Goal: Task Accomplishment & Management: Use online tool/utility

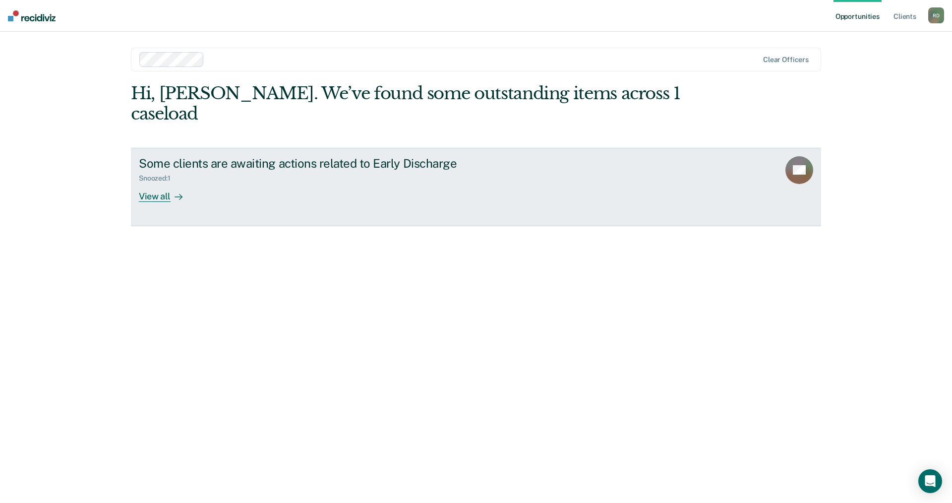
click at [169, 182] on div "View all" at bounding box center [167, 191] width 56 height 19
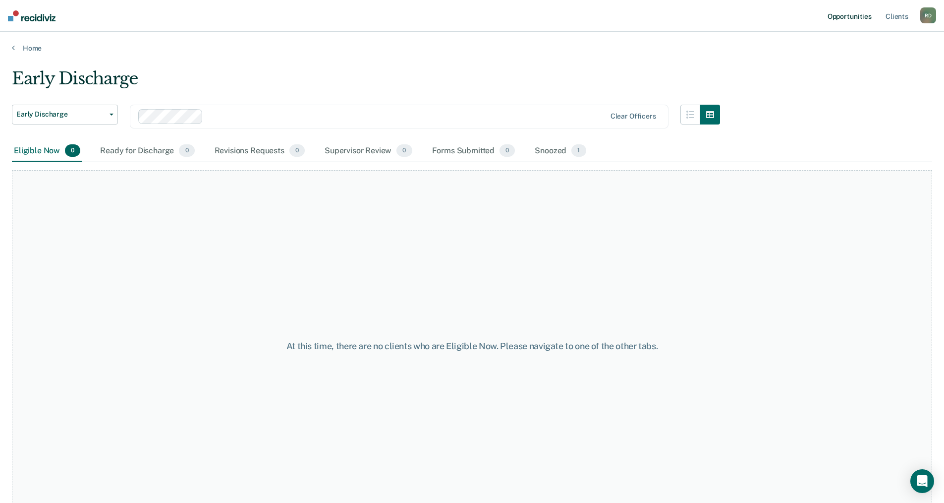
click at [840, 13] on link "Opportunities" at bounding box center [850, 16] width 48 height 32
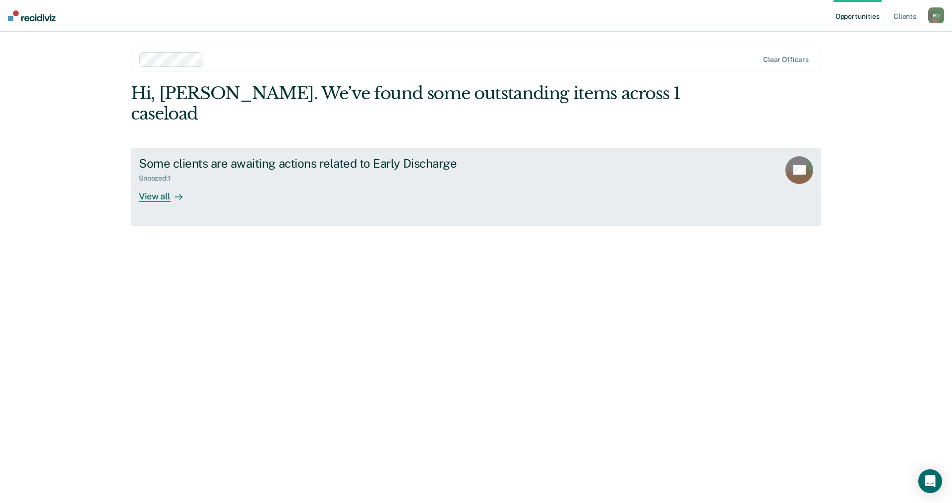
click at [294, 169] on div "Some clients are awaiting actions related to Early Discharge Snoozed : 1 View a…" at bounding box center [325, 179] width 372 height 46
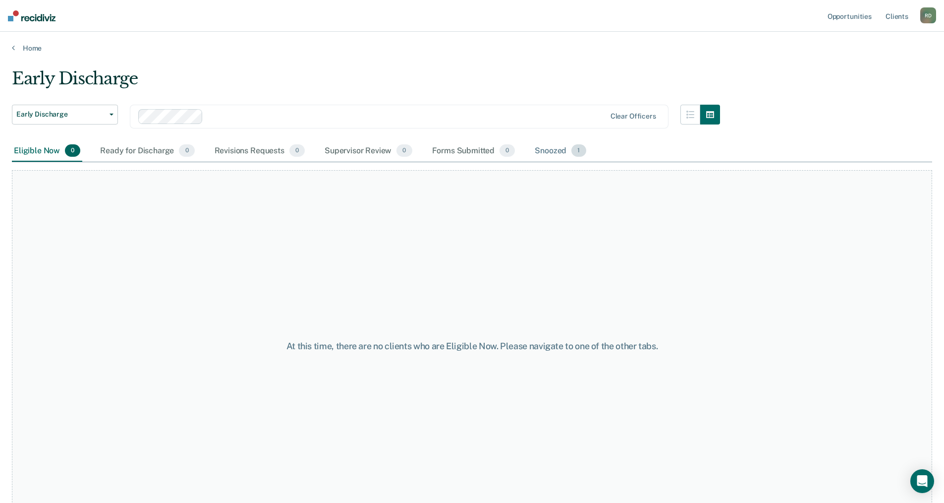
click at [545, 148] on div "Snoozed 1" at bounding box center [560, 151] width 55 height 22
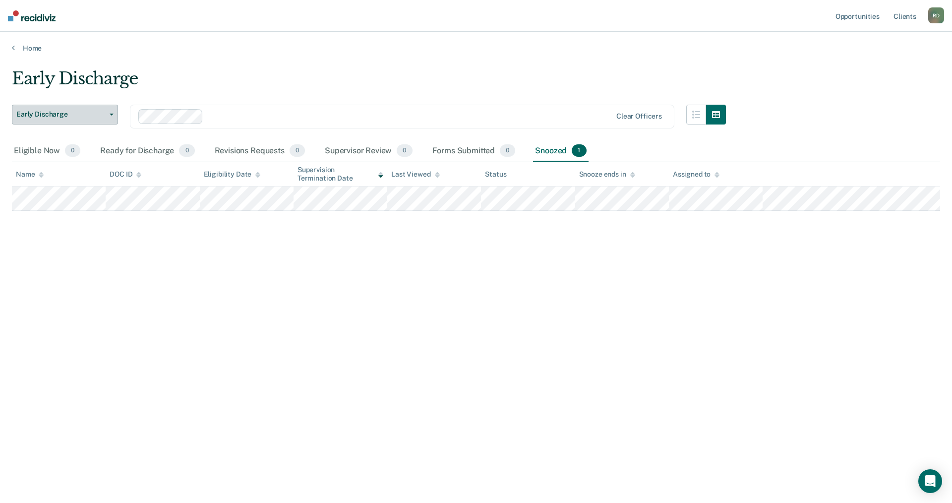
click at [74, 110] on span "Early Discharge" at bounding box center [60, 114] width 89 height 8
click at [146, 79] on div "Early Discharge" at bounding box center [369, 82] width 714 height 28
click at [37, 50] on link "Home" at bounding box center [476, 48] width 928 height 9
